Goal: Complete application form: Complete application form

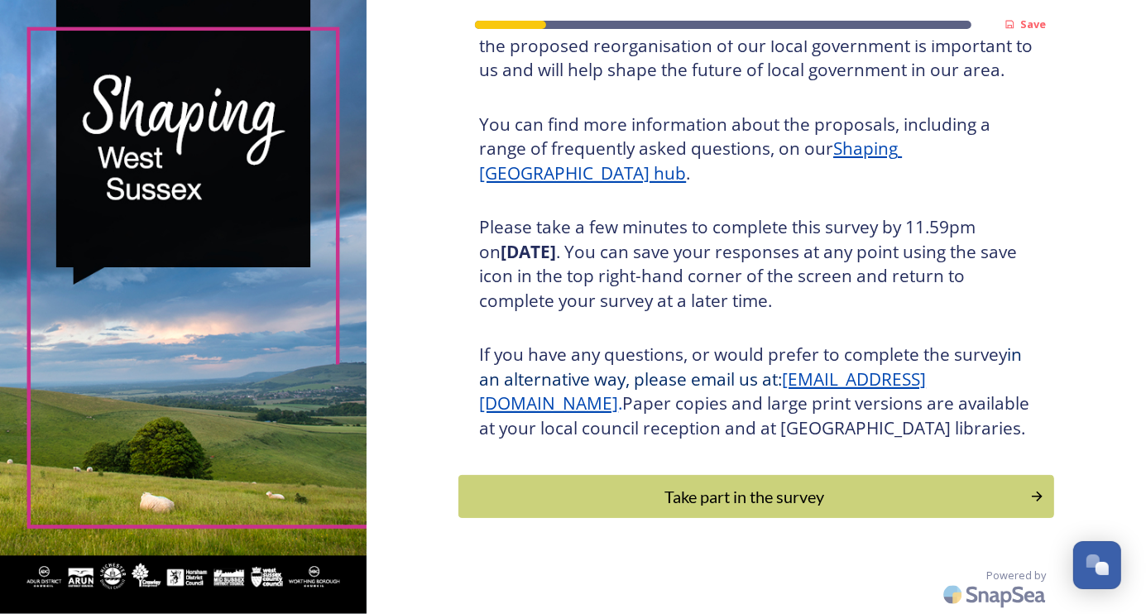
scroll to position [346, 0]
click at [704, 498] on div "Take part in the survey" at bounding box center [744, 496] width 559 height 25
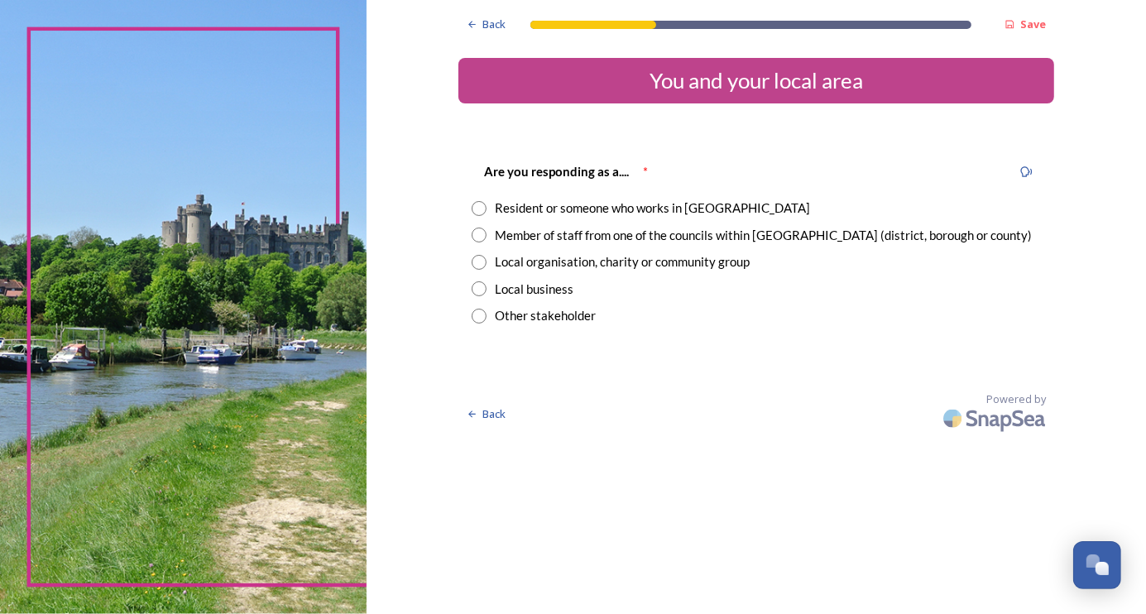
click at [559, 237] on div "Member of staff from one of the councils within [GEOGRAPHIC_DATA] (district, bo…" at bounding box center [763, 235] width 537 height 19
radio input "true"
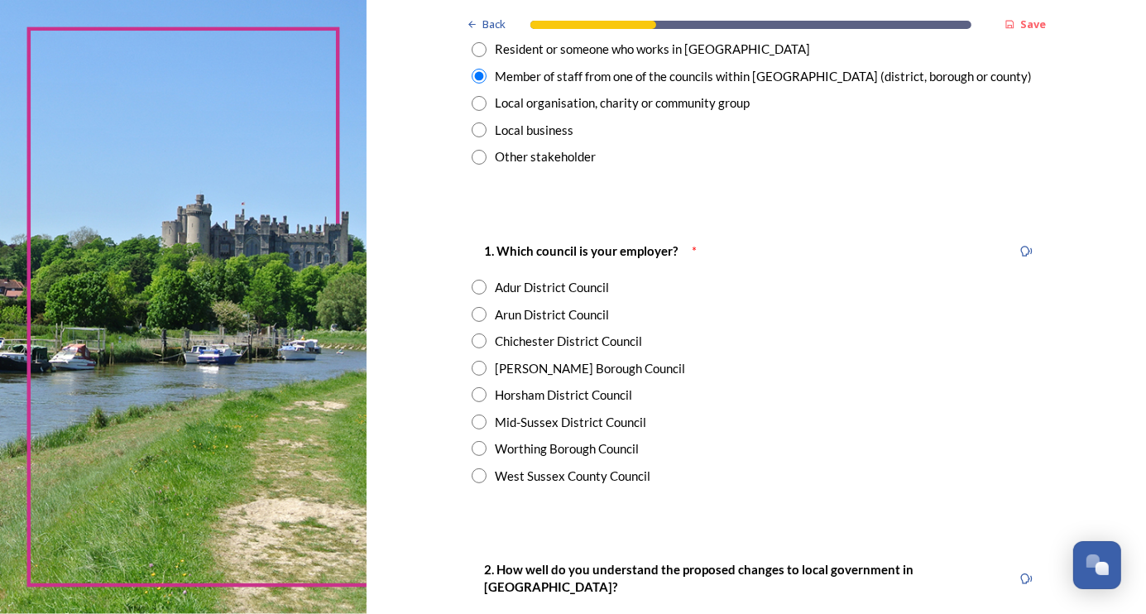
scroll to position [165, 0]
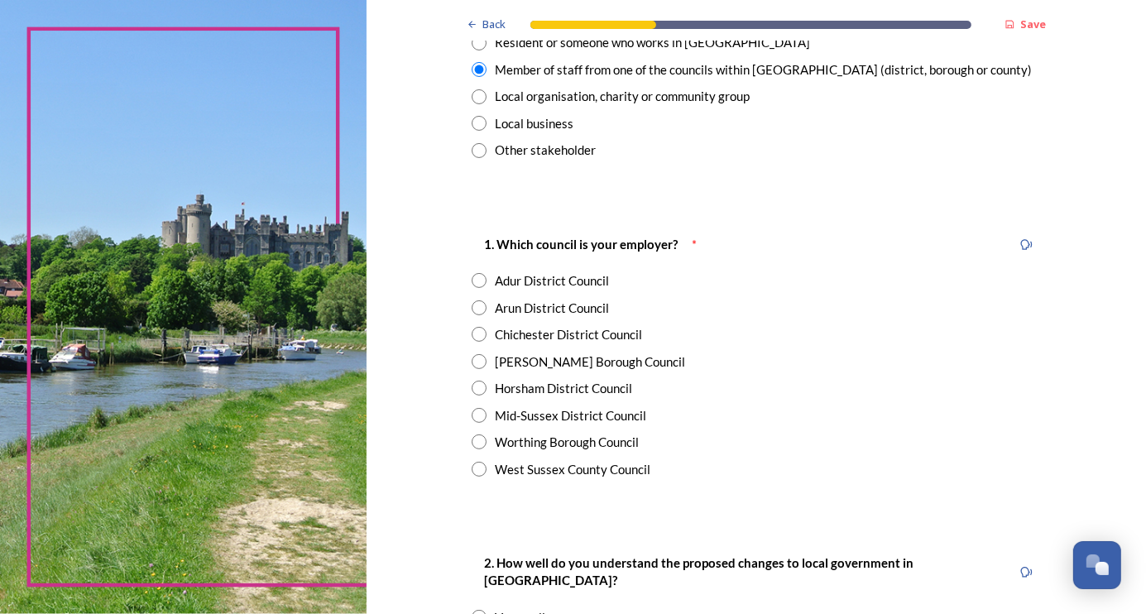
click at [542, 354] on div "[PERSON_NAME] Borough Council" at bounding box center [590, 361] width 190 height 19
radio input "true"
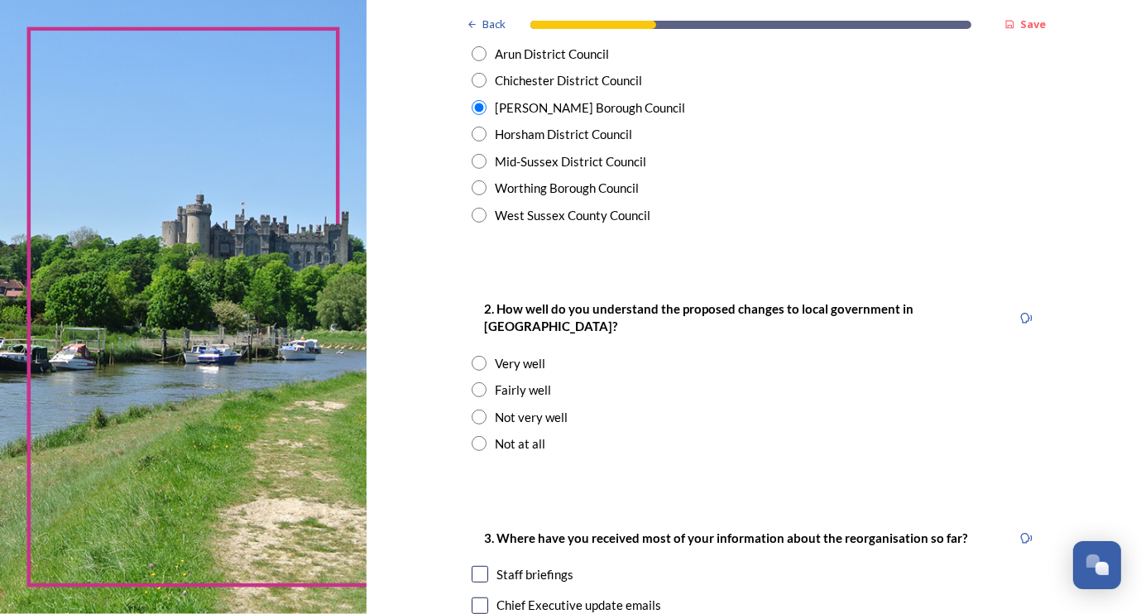
scroll to position [496, 0]
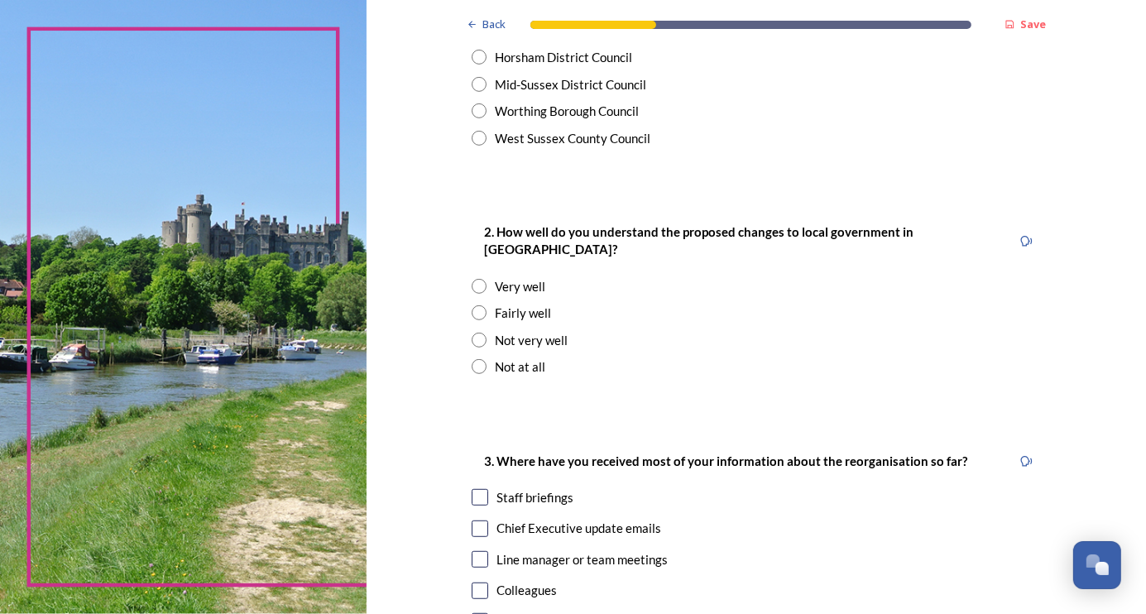
click at [526, 304] on div "Fairly well" at bounding box center [523, 313] width 56 height 19
radio input "true"
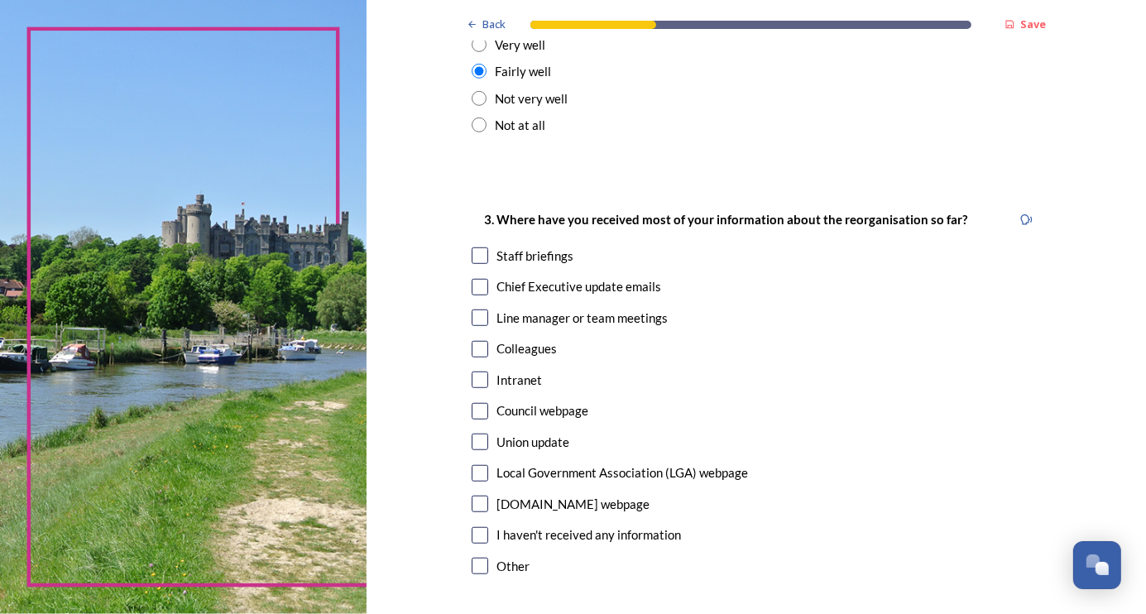
scroll to position [745, 0]
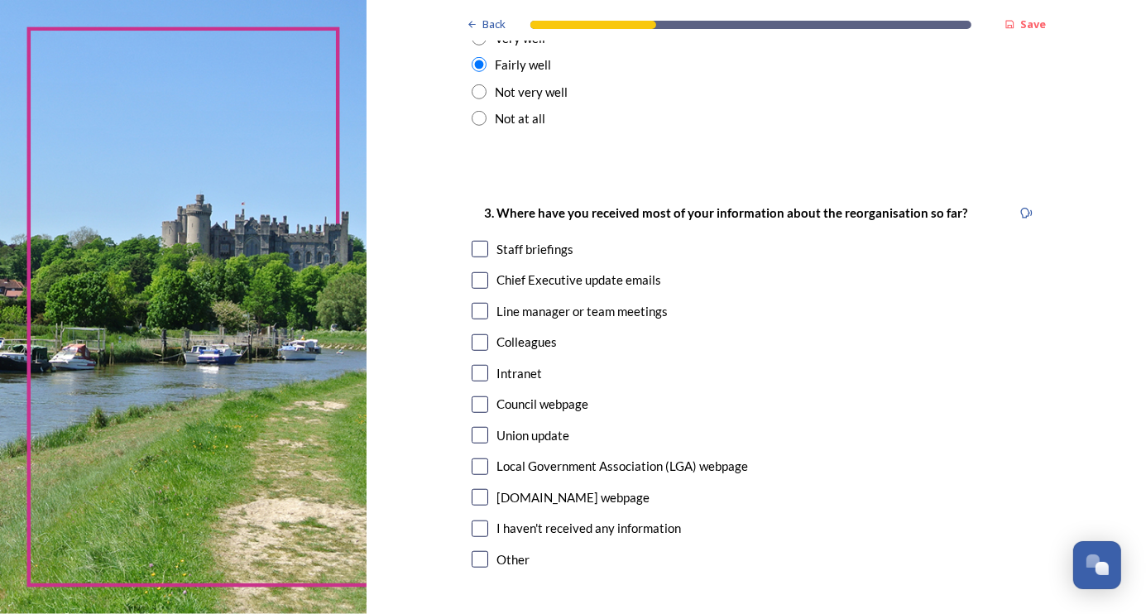
click at [482, 241] on input "checkbox" at bounding box center [480, 249] width 17 height 17
checkbox input "true"
click at [478, 303] on input "checkbox" at bounding box center [480, 311] width 17 height 17
checkbox input "true"
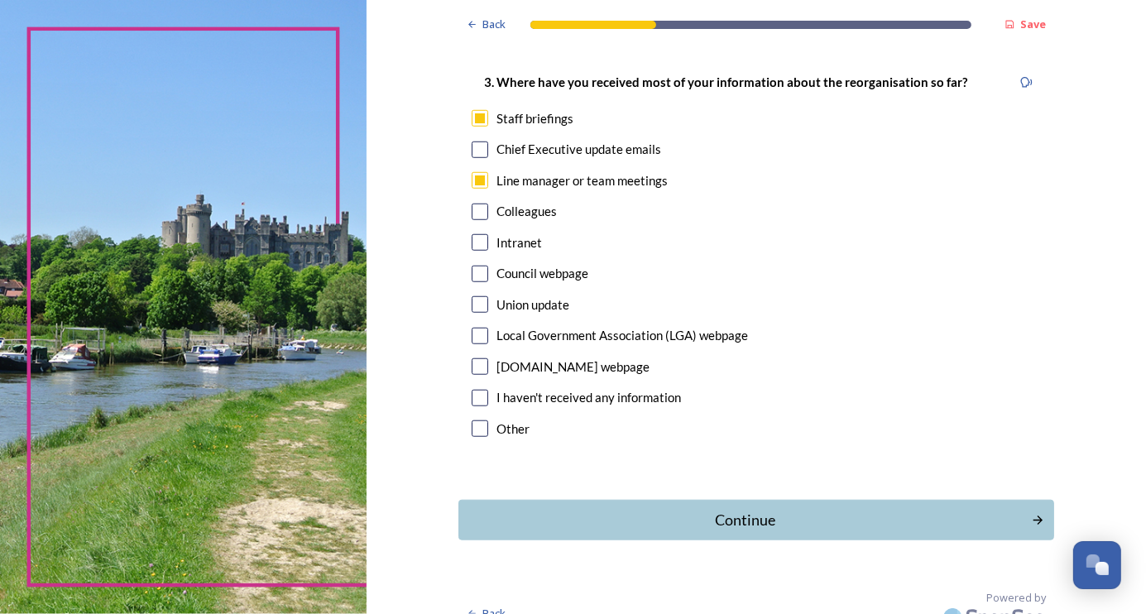
scroll to position [884, 0]
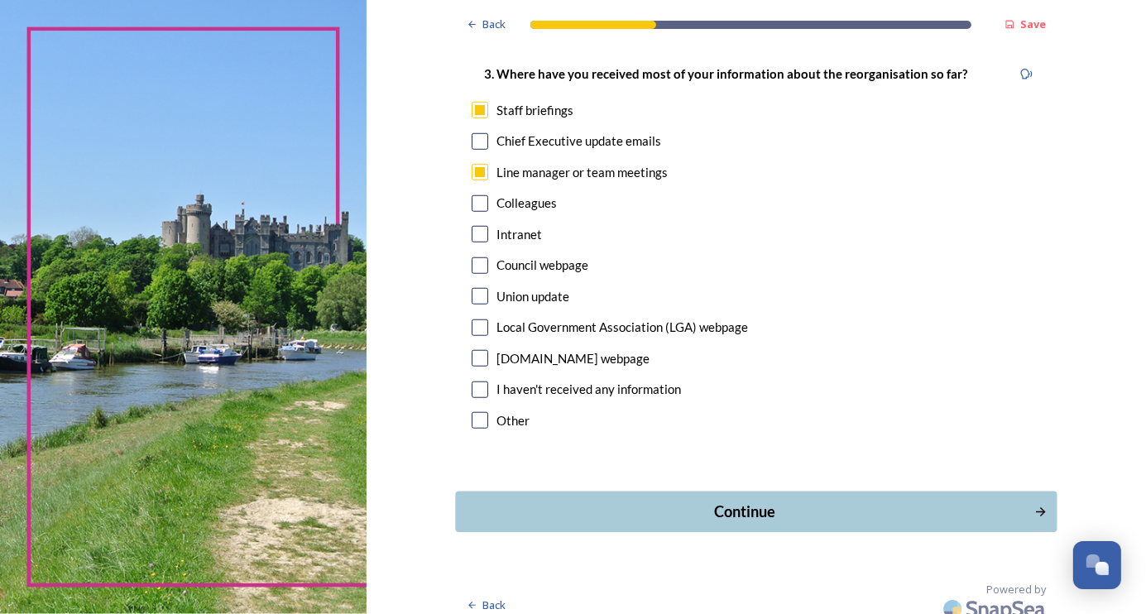
click at [728, 501] on div "Continue" at bounding box center [745, 512] width 560 height 22
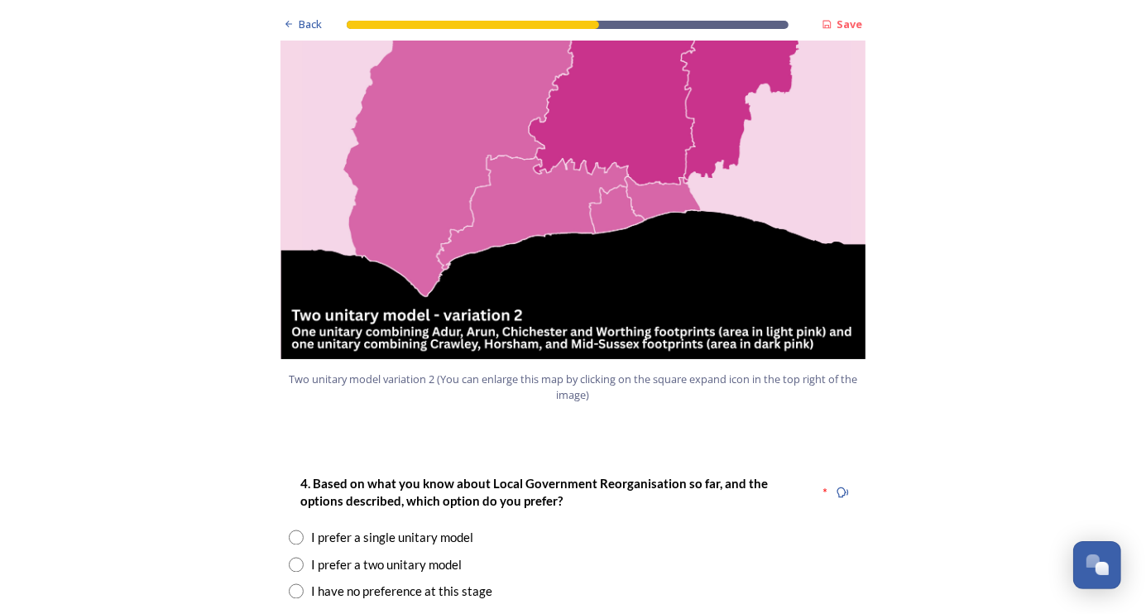
scroll to position [2068, 0]
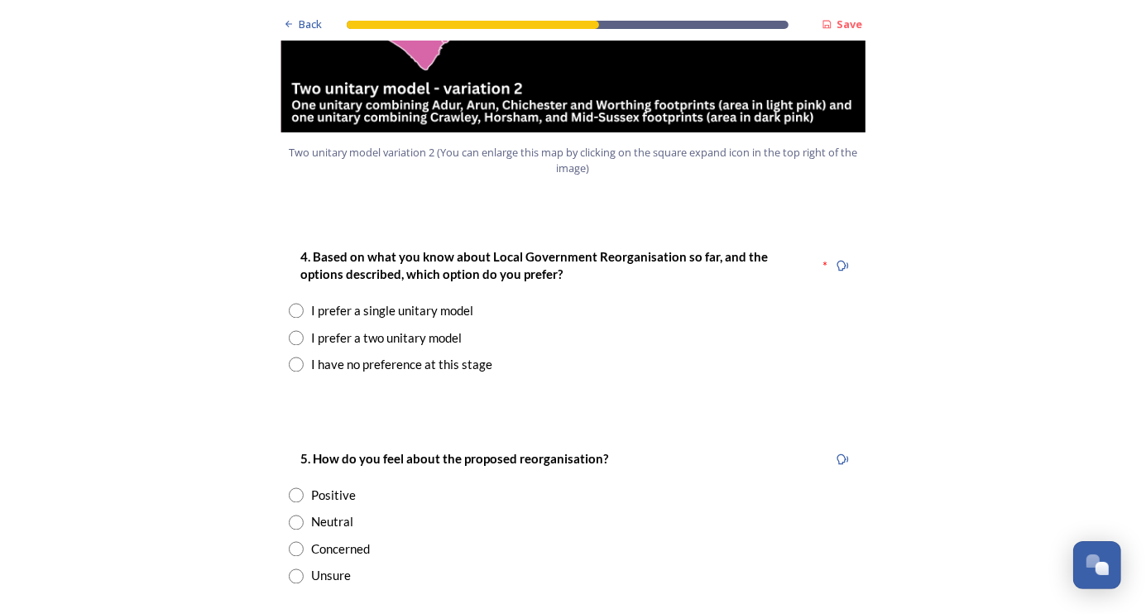
click at [419, 348] on div "I prefer a two unitary model" at bounding box center [387, 338] width 151 height 19
radio input "true"
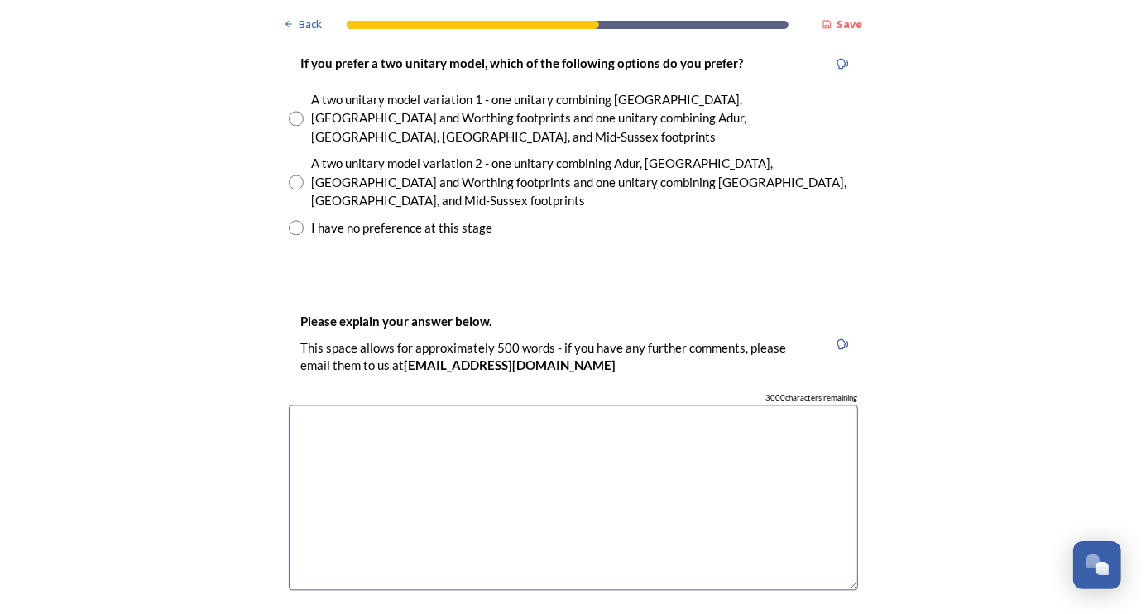
scroll to position [2482, 0]
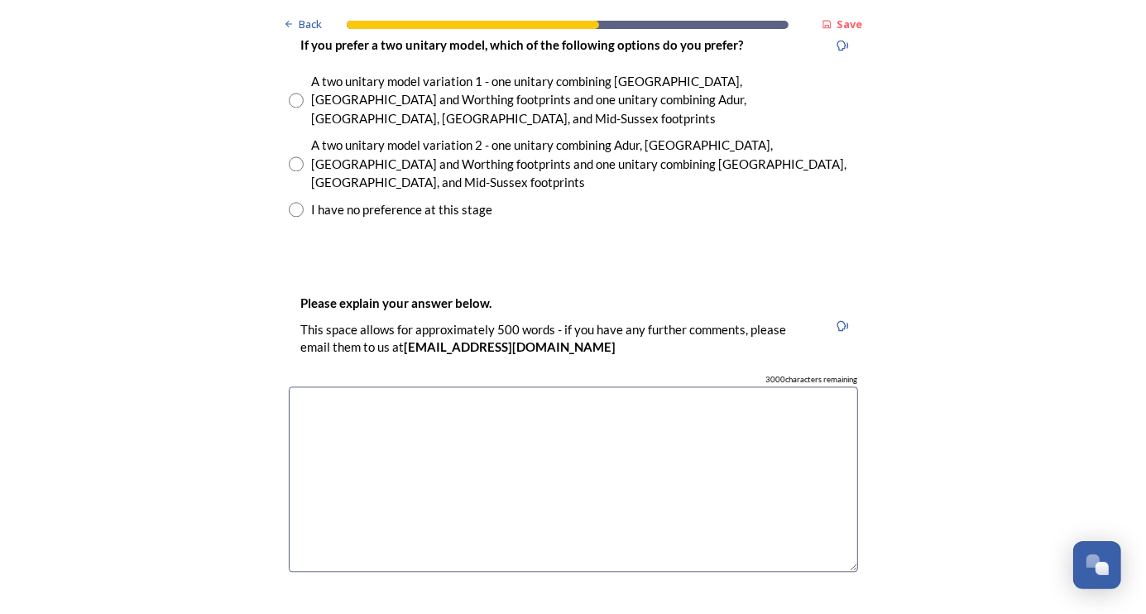
click at [290, 108] on input "radio" at bounding box center [296, 100] width 15 height 15
radio input "true"
click at [292, 171] on input "radio" at bounding box center [296, 163] width 15 height 15
radio input "true"
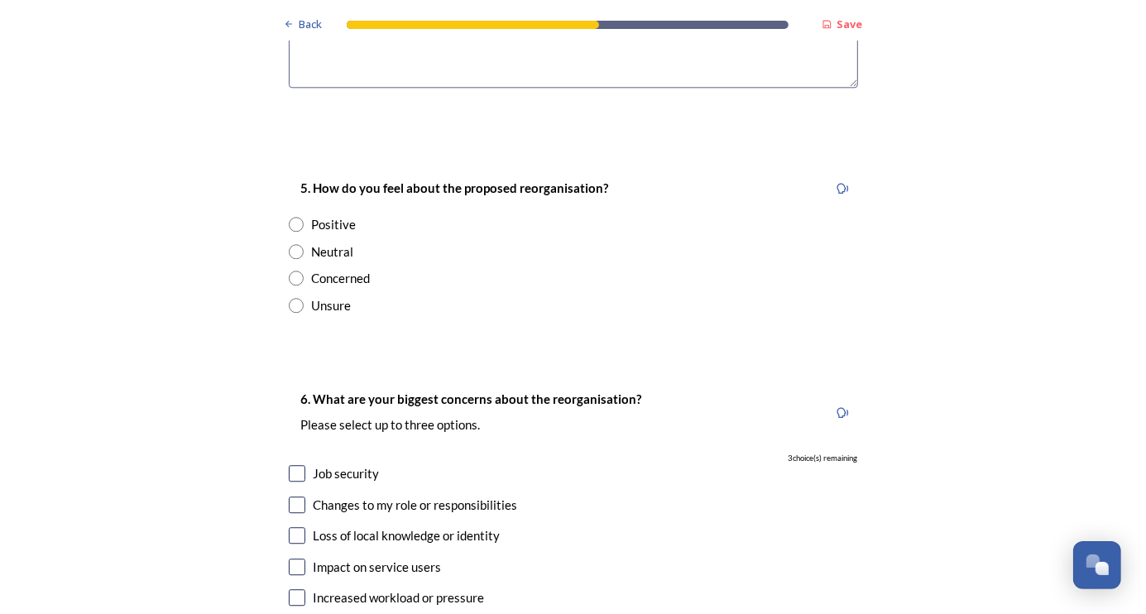
scroll to position [2978, 0]
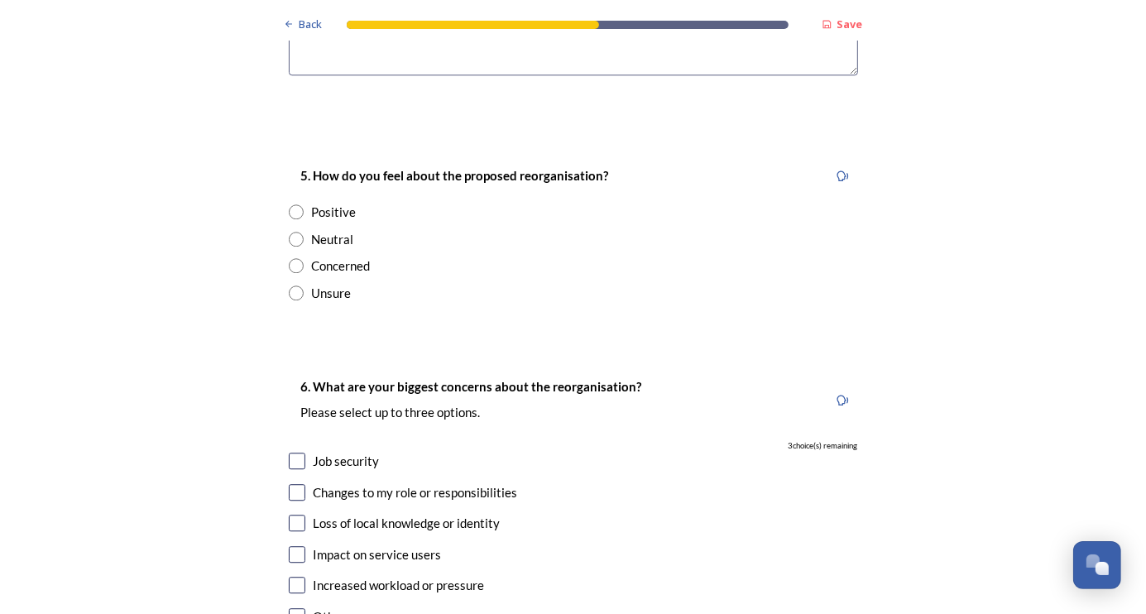
click at [323, 222] on div "Positive" at bounding box center [334, 212] width 45 height 19
radio input "true"
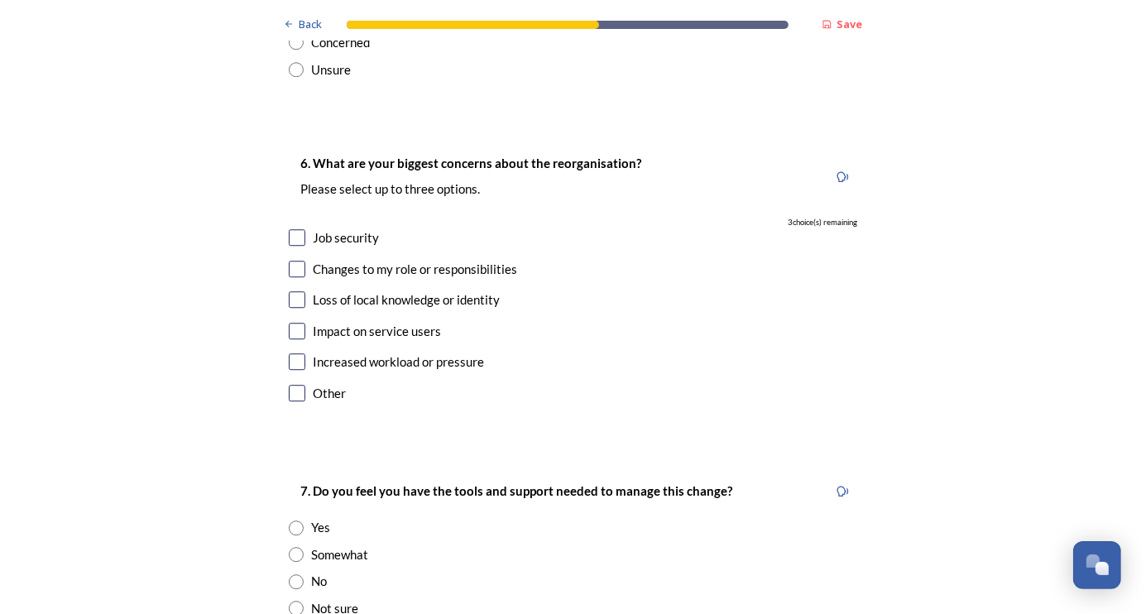
scroll to position [3227, 0]
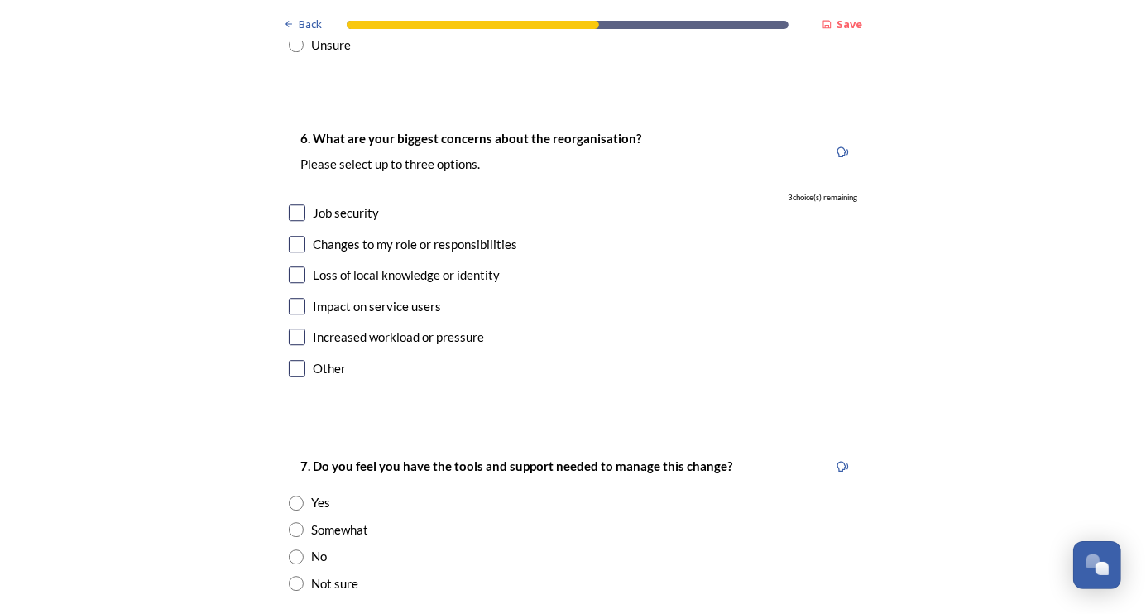
click at [295, 221] on input "checkbox" at bounding box center [297, 212] width 17 height 17
checkbox input "true"
click at [297, 252] on input "checkbox" at bounding box center [297, 244] width 17 height 17
checkbox input "true"
click at [293, 345] on input "checkbox" at bounding box center [297, 336] width 17 height 17
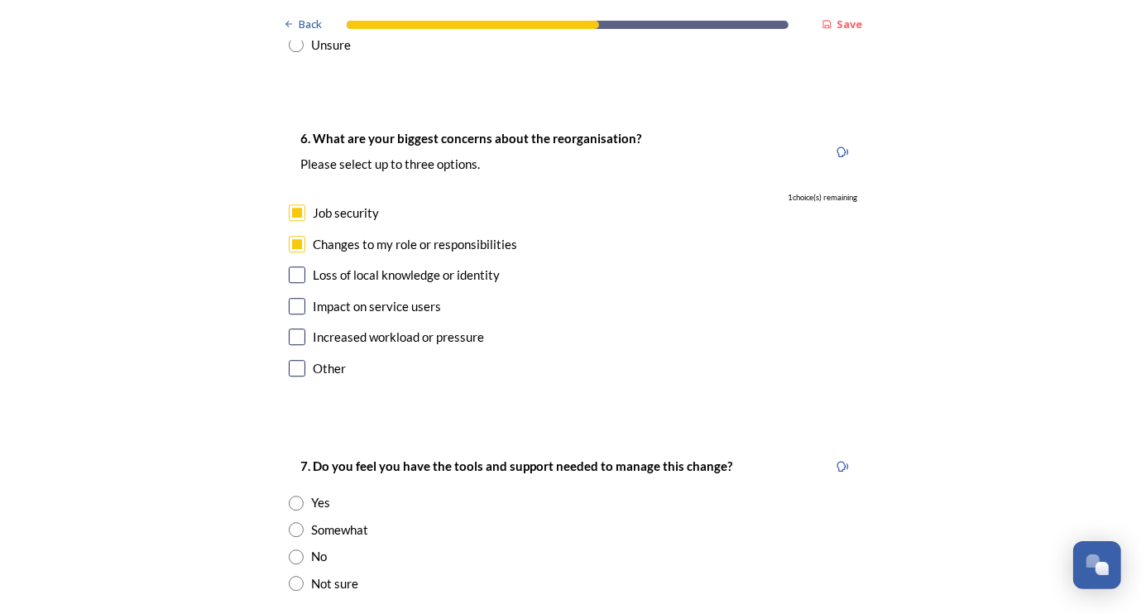
checkbox input "true"
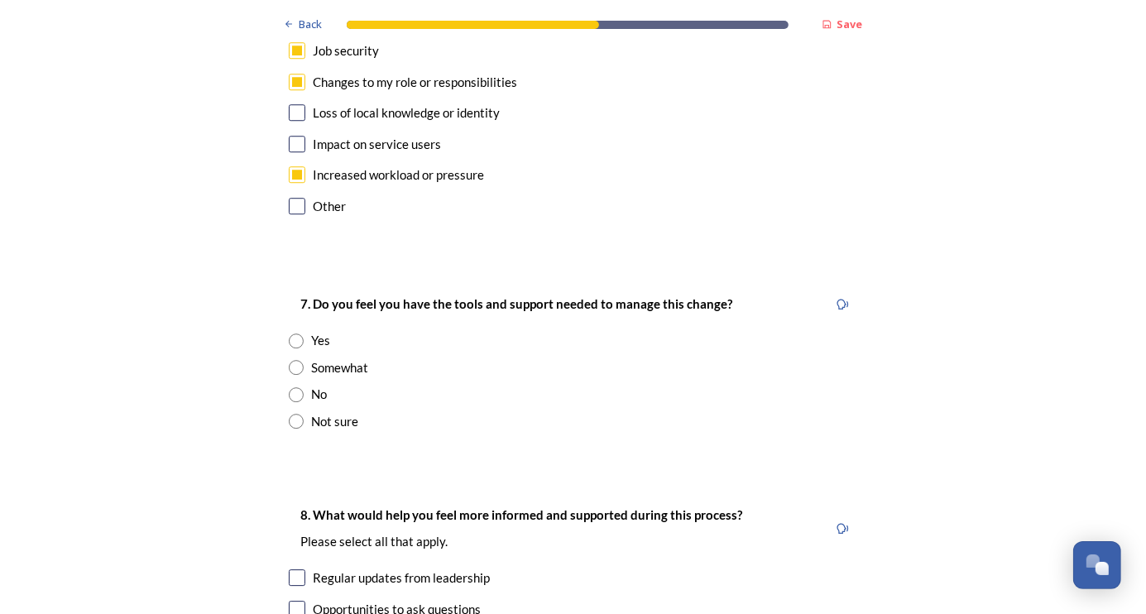
scroll to position [3557, 0]
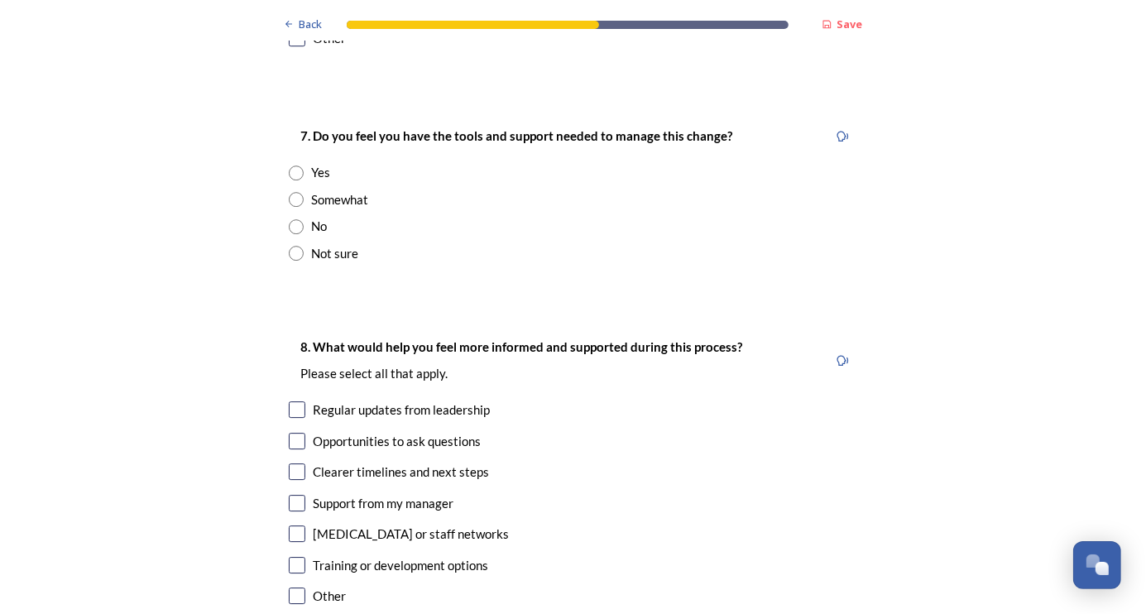
click at [336, 209] on div "Somewhat" at bounding box center [340, 199] width 57 height 19
radio input "true"
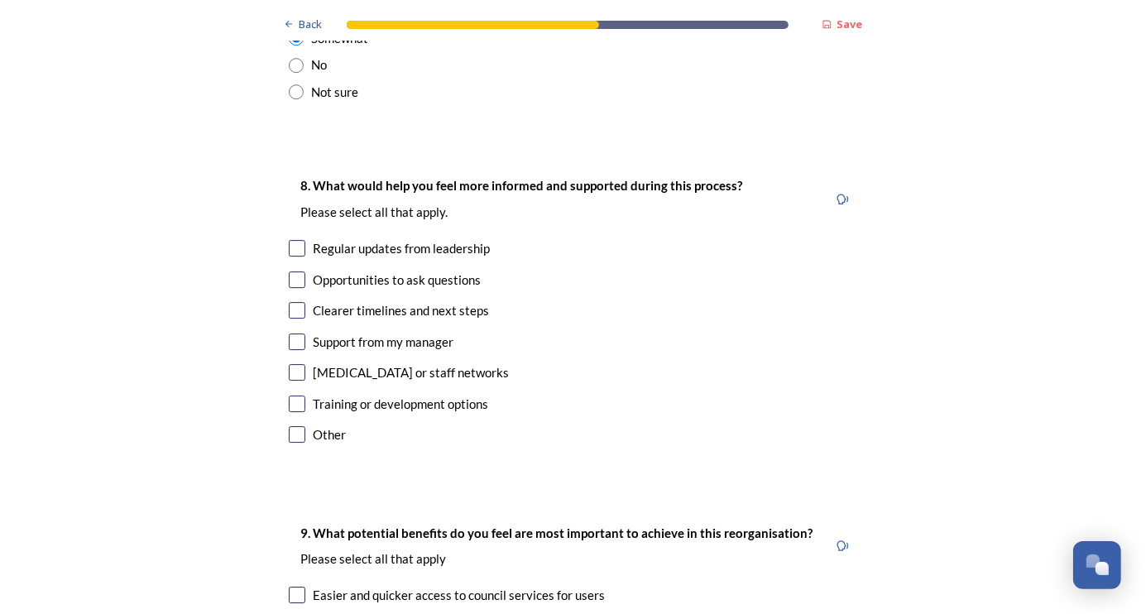
scroll to position [3805, 0]
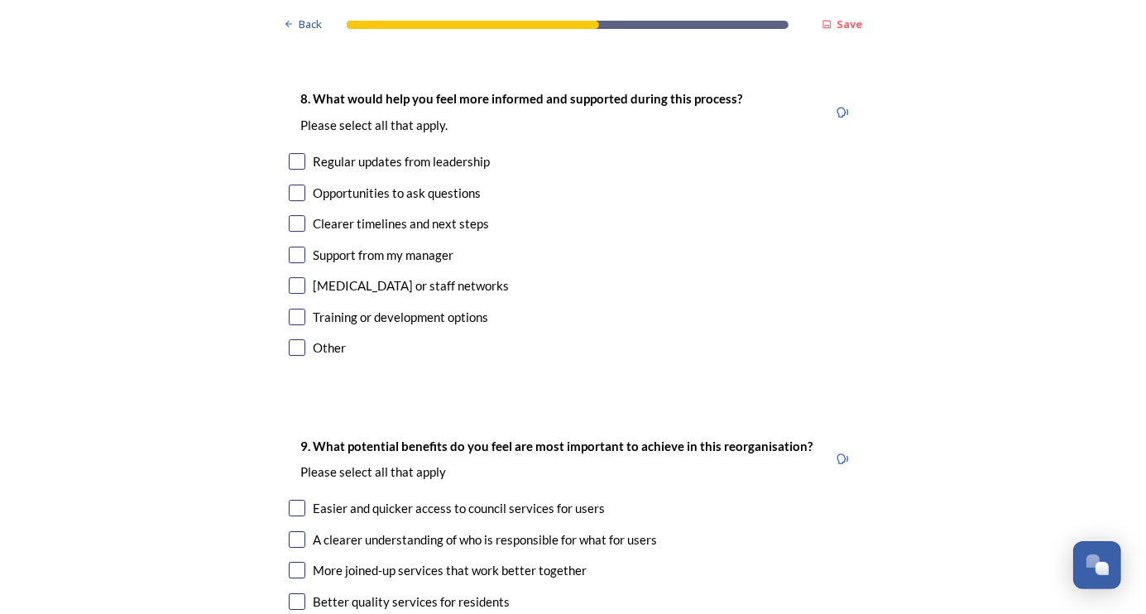
click at [294, 232] on input "checkbox" at bounding box center [297, 223] width 17 height 17
checkbox input "true"
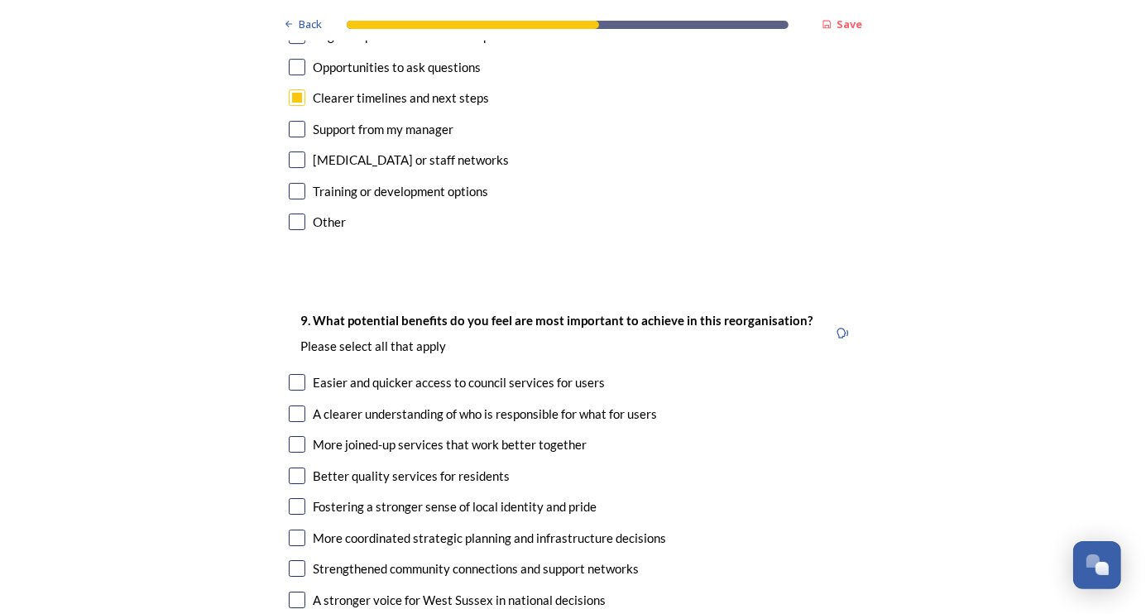
scroll to position [4137, 0]
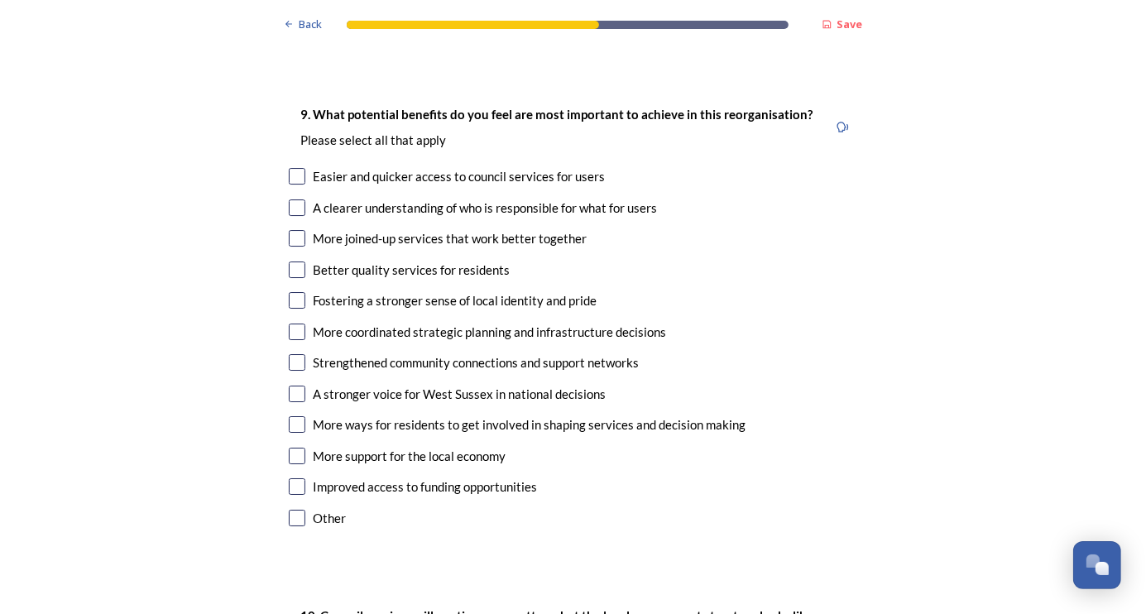
click at [293, 184] on input "checkbox" at bounding box center [297, 176] width 17 height 17
checkbox input "true"
click at [291, 247] on input "checkbox" at bounding box center [297, 238] width 17 height 17
checkbox input "true"
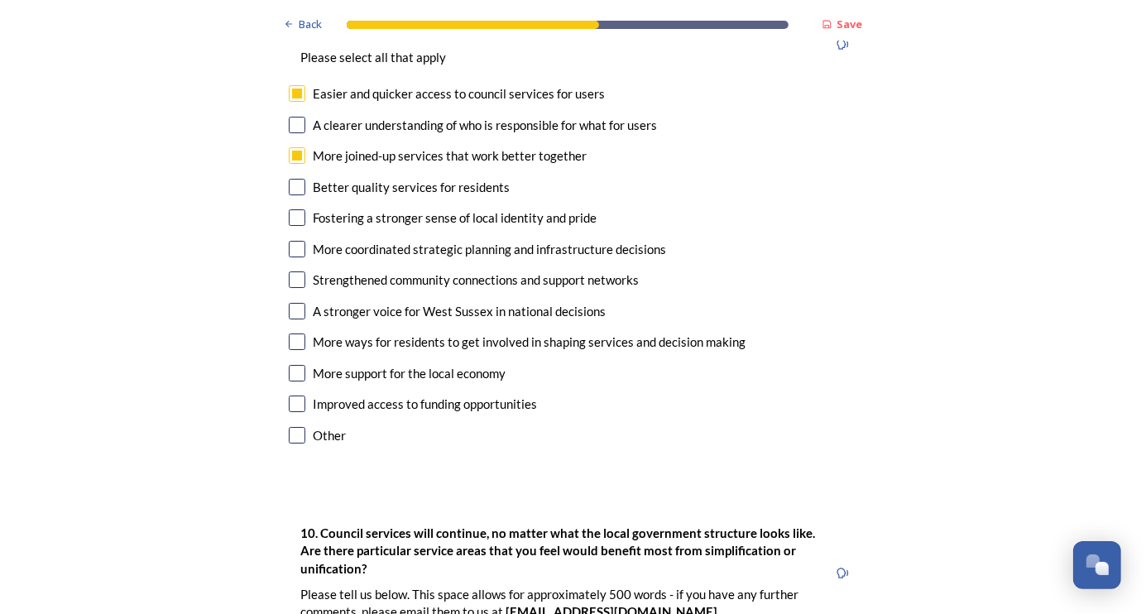
click at [295, 195] on input "checkbox" at bounding box center [297, 187] width 17 height 17
checkbox input "true"
click at [299, 257] on input "checkbox" at bounding box center [297, 249] width 17 height 17
checkbox input "true"
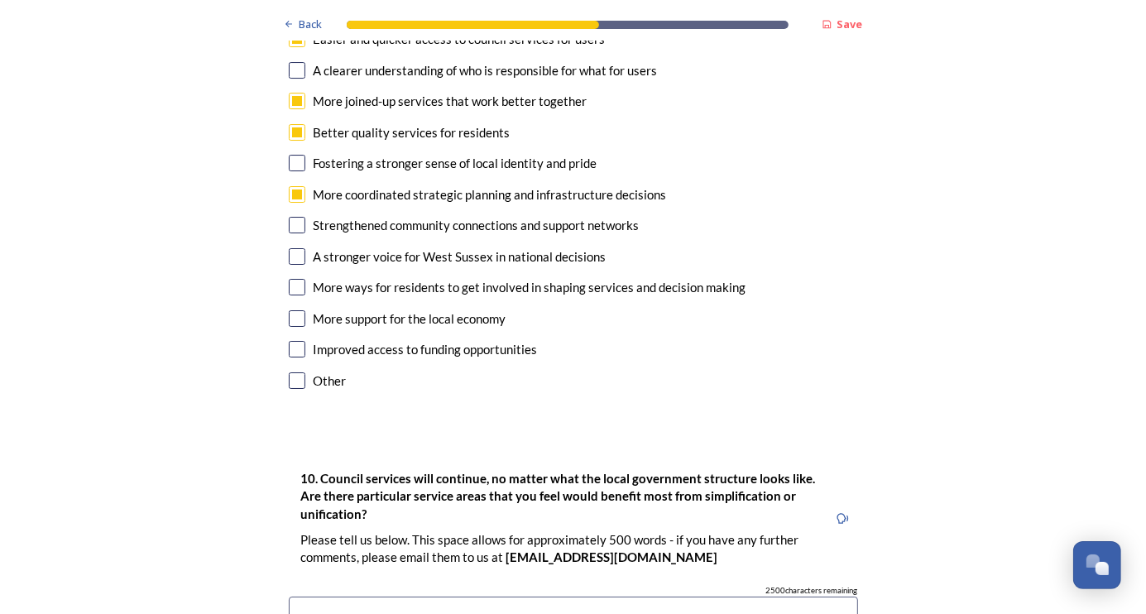
scroll to position [4301, 0]
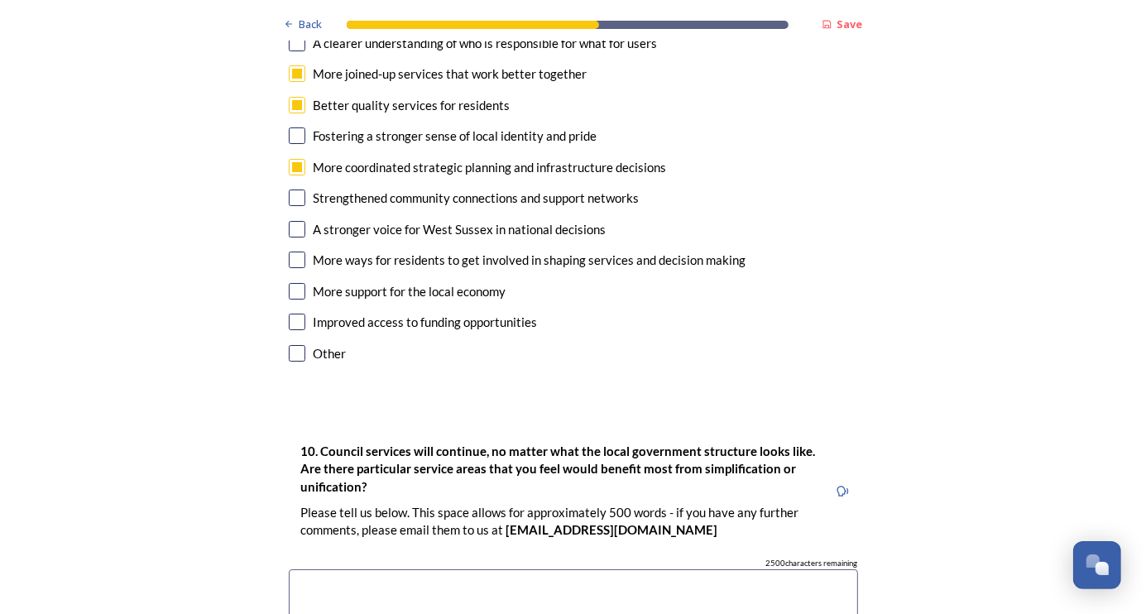
click at [293, 237] on input "checkbox" at bounding box center [297, 229] width 17 height 17
checkbox input "true"
click at [300, 300] on input "checkbox" at bounding box center [297, 291] width 17 height 17
checkbox input "true"
click at [298, 330] on input "checkbox" at bounding box center [297, 322] width 17 height 17
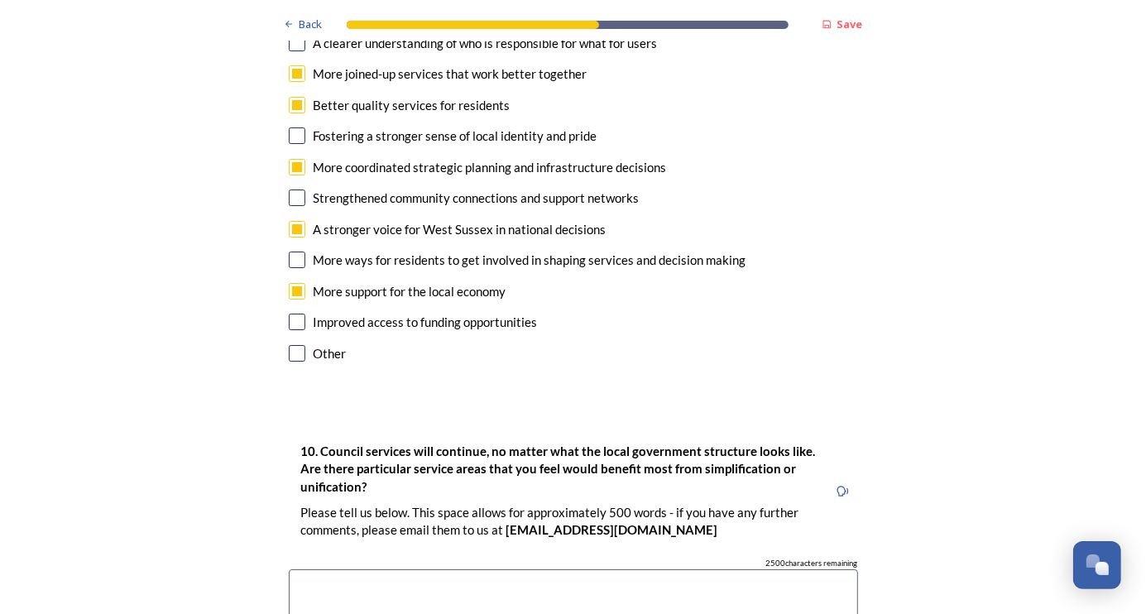
checkbox input "true"
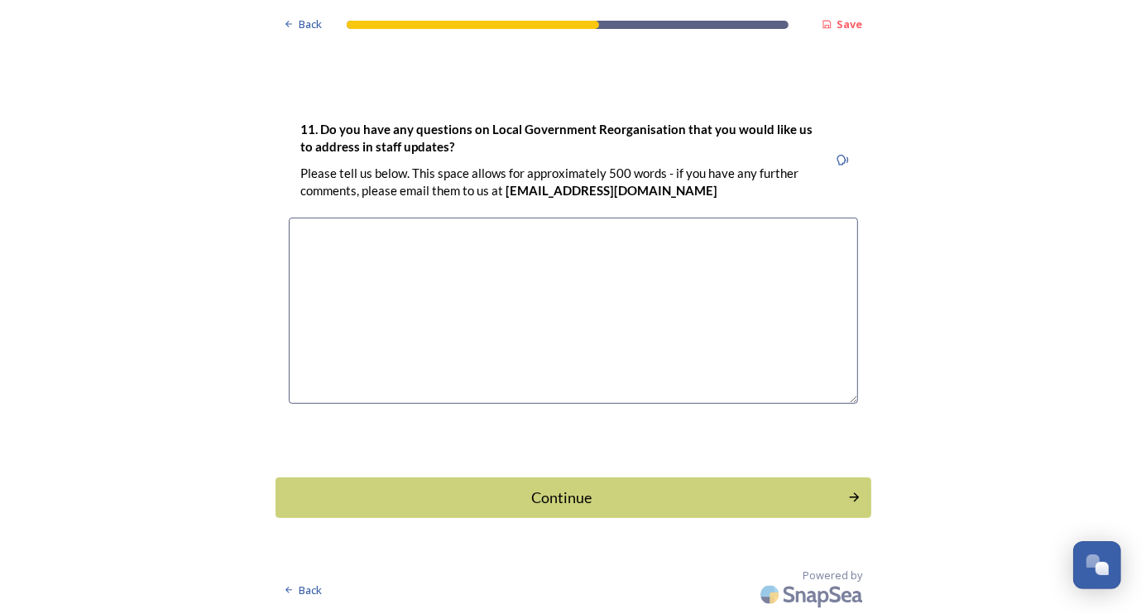
scroll to position [5197, 0]
click at [545, 503] on div "Continue" at bounding box center [561, 497] width 560 height 22
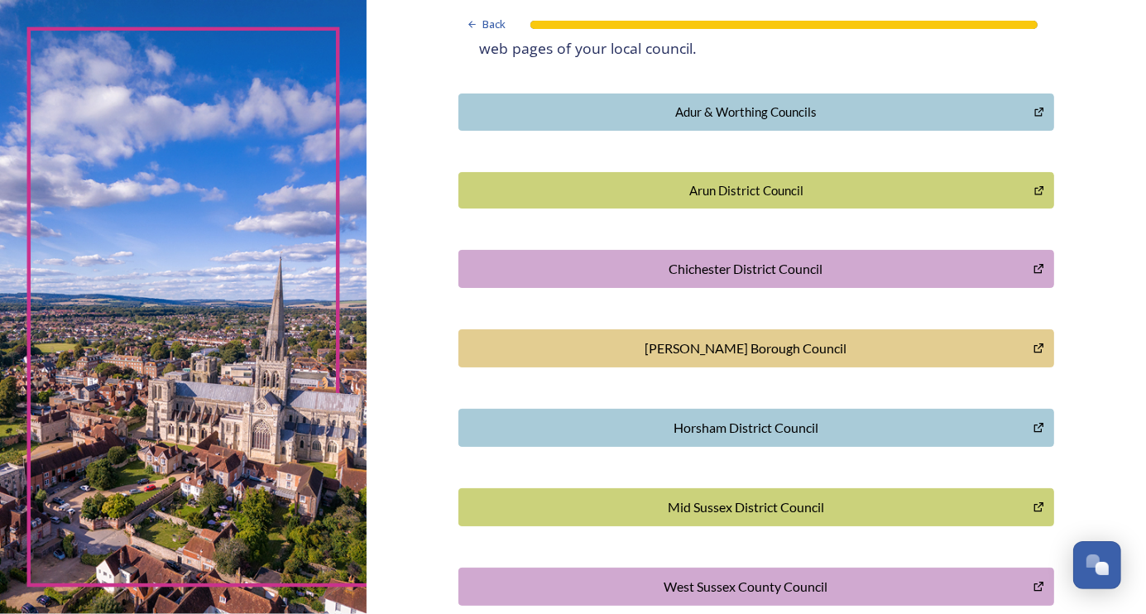
scroll to position [505, 0]
